Goal: Use online tool/utility

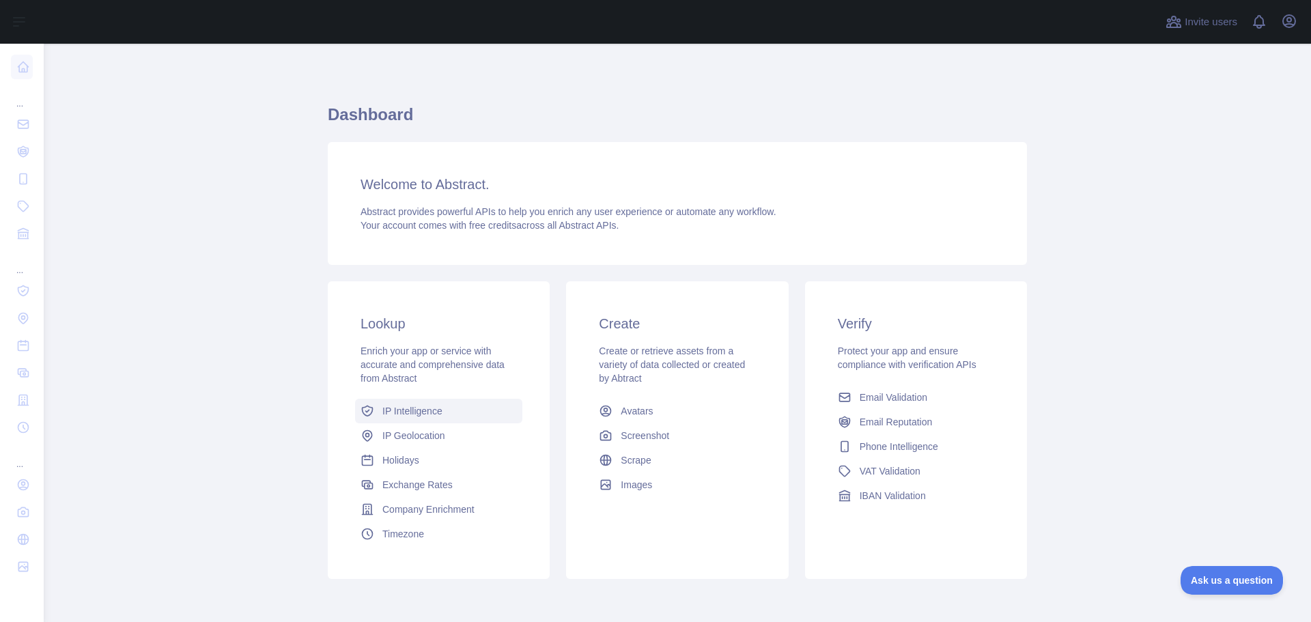
click at [409, 408] on span "IP Intelligence" at bounding box center [412, 411] width 60 height 14
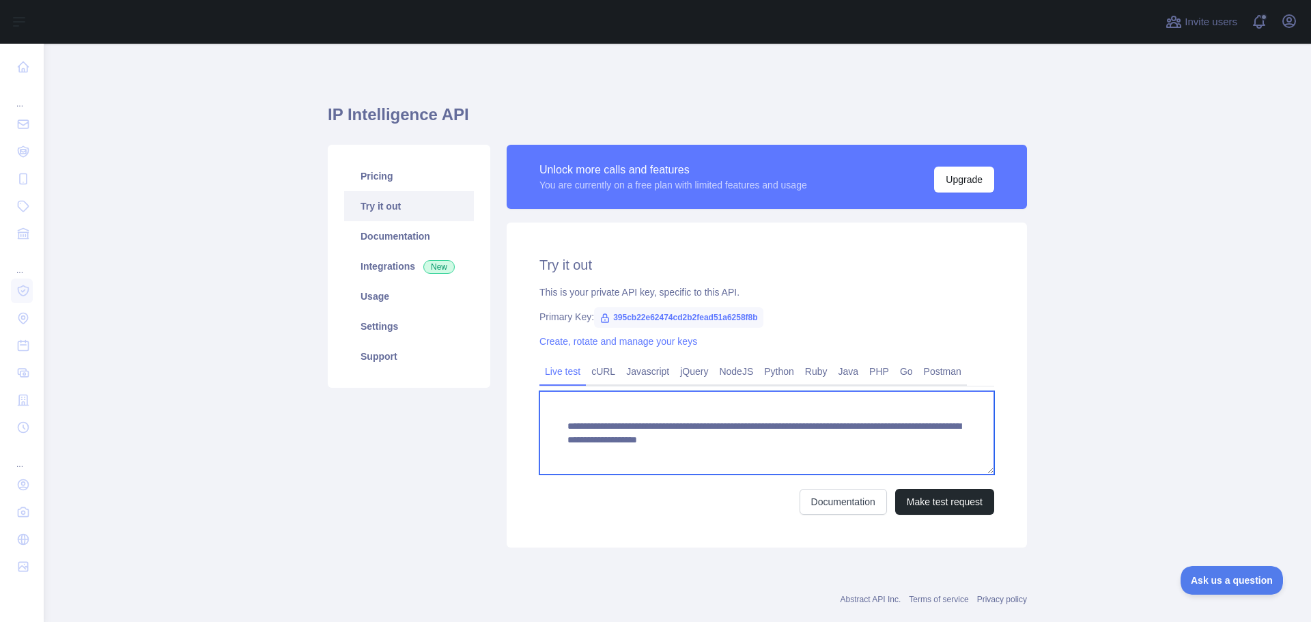
drag, startPoint x: 635, startPoint y: 456, endPoint x: 817, endPoint y: 438, distance: 182.5
click at [817, 438] on textarea "**********" at bounding box center [767, 432] width 455 height 83
paste textarea
type textarea "**********"
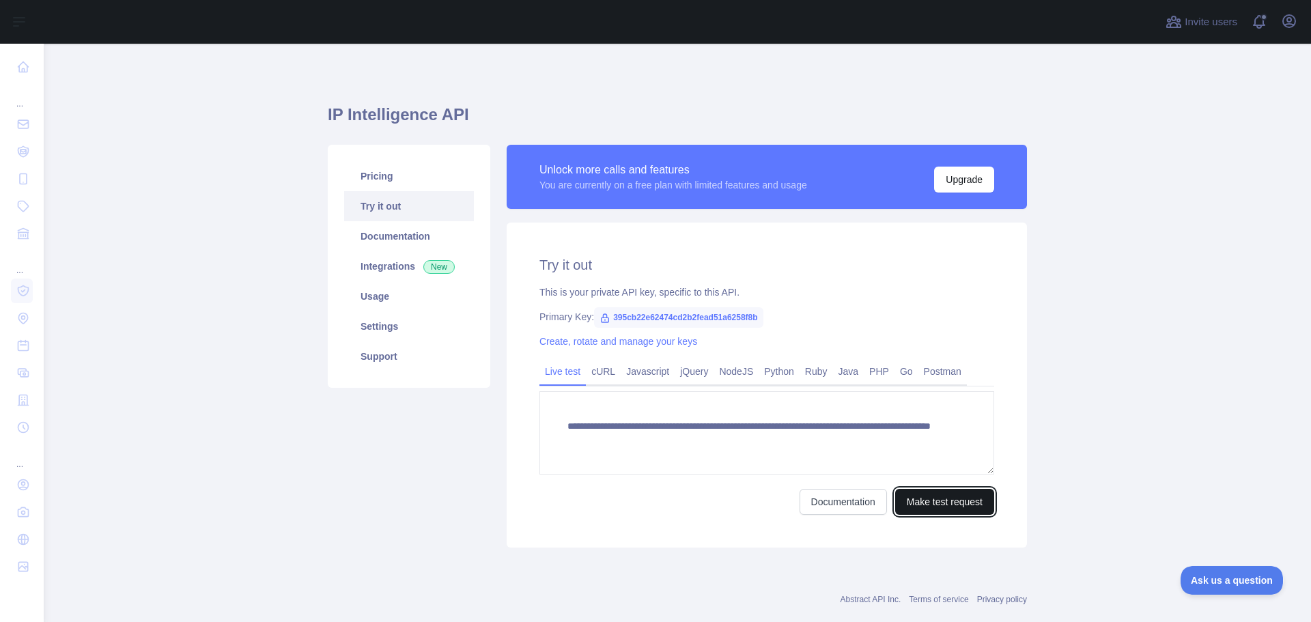
click at [923, 492] on button "Make test request" at bounding box center [944, 502] width 99 height 26
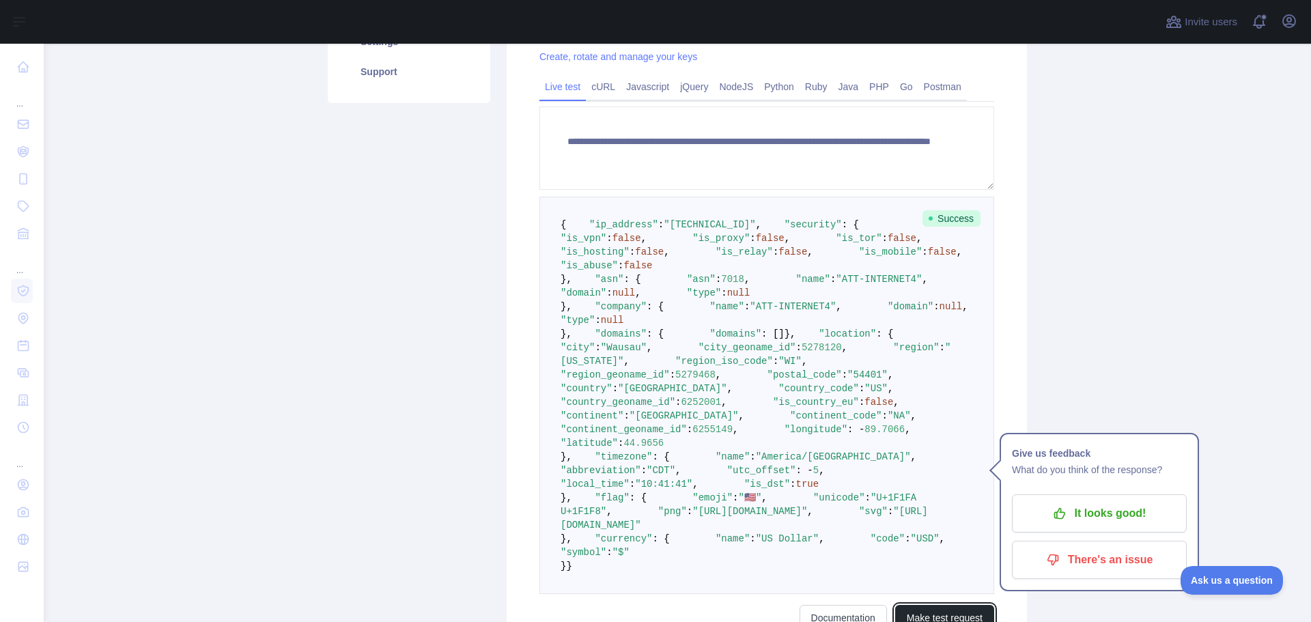
scroll to position [342, 0]
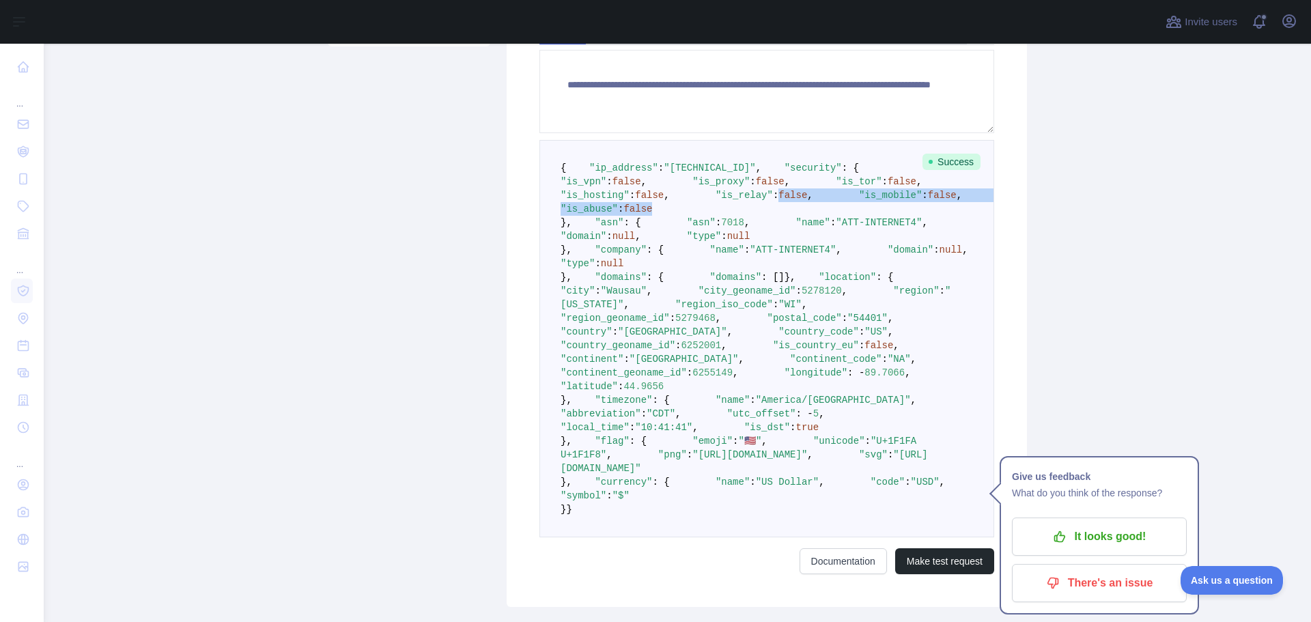
drag, startPoint x: 663, startPoint y: 267, endPoint x: 693, endPoint y: 296, distance: 42.0
click at [693, 296] on pre "{ "ip_address" : "[TECHNICAL_ID]" , "security" : { "is_vpn" : false , "is_proxy…" at bounding box center [767, 339] width 455 height 398
click at [693, 295] on pre "{ "ip_address" : "[TECHNICAL_ID]" , "security" : { "is_vpn" : false , "is_proxy…" at bounding box center [767, 339] width 455 height 398
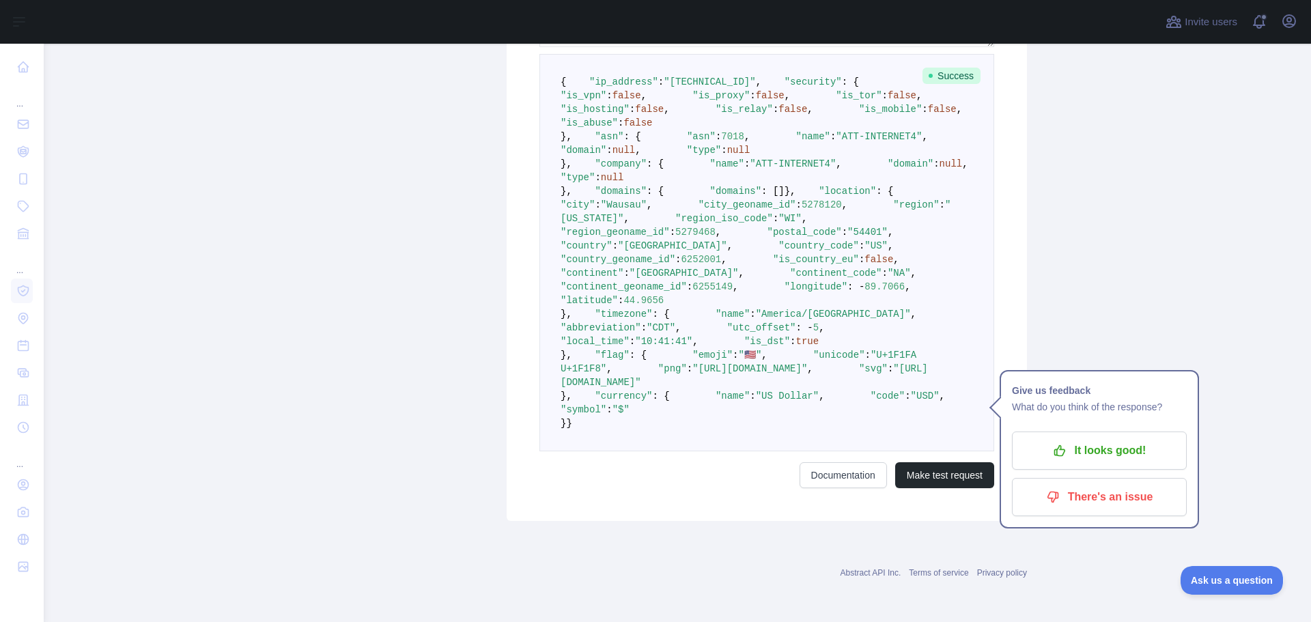
scroll to position [615, 0]
